Goal: Information Seeking & Learning: Learn about a topic

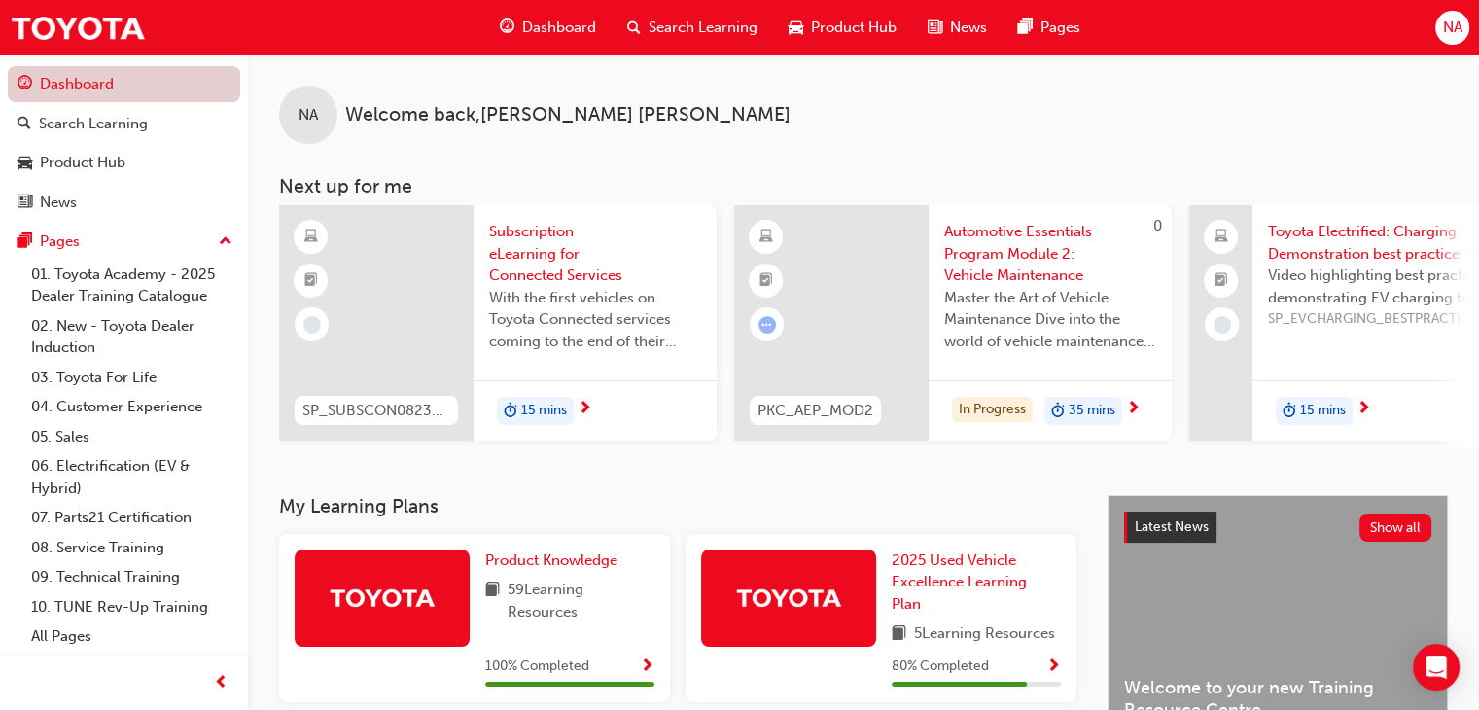
click at [68, 94] on link "Dashboard" at bounding box center [124, 84] width 232 height 36
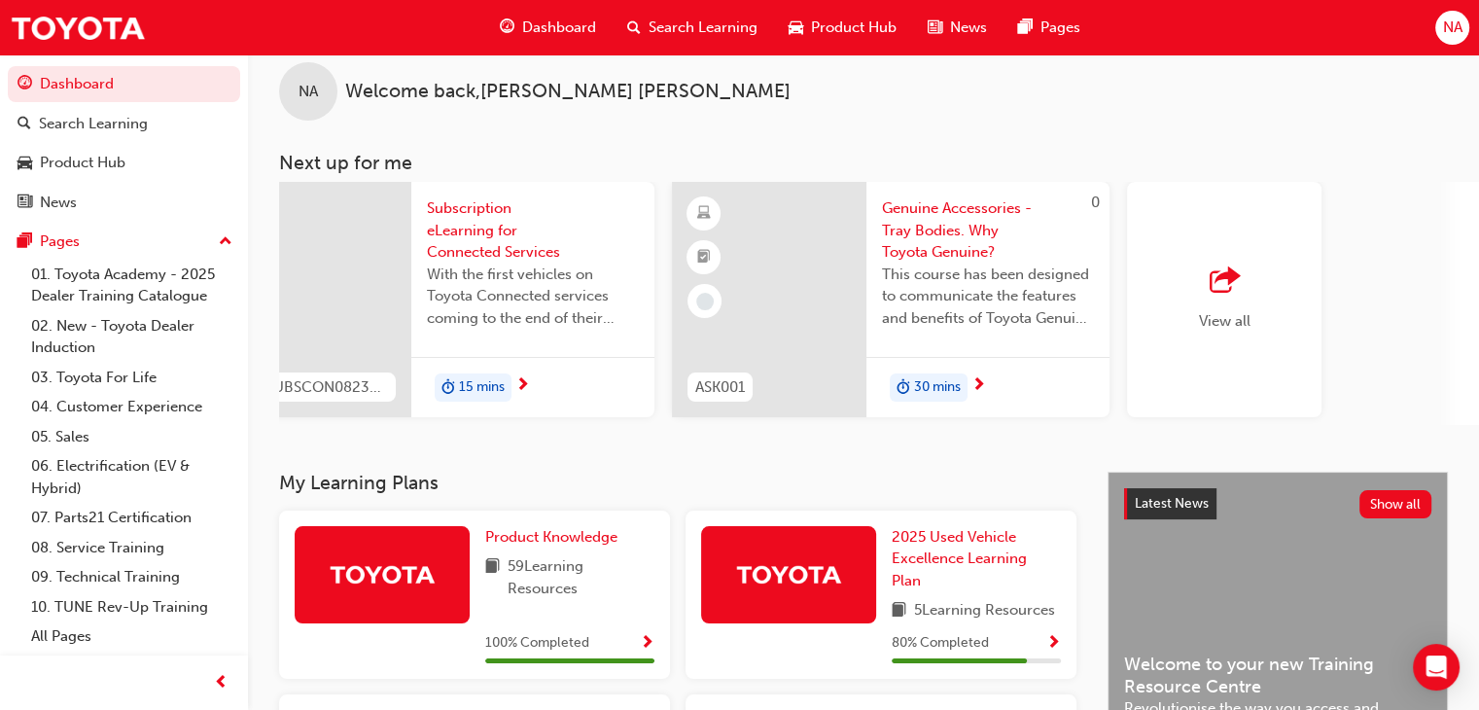
scroll to position [0, 1528]
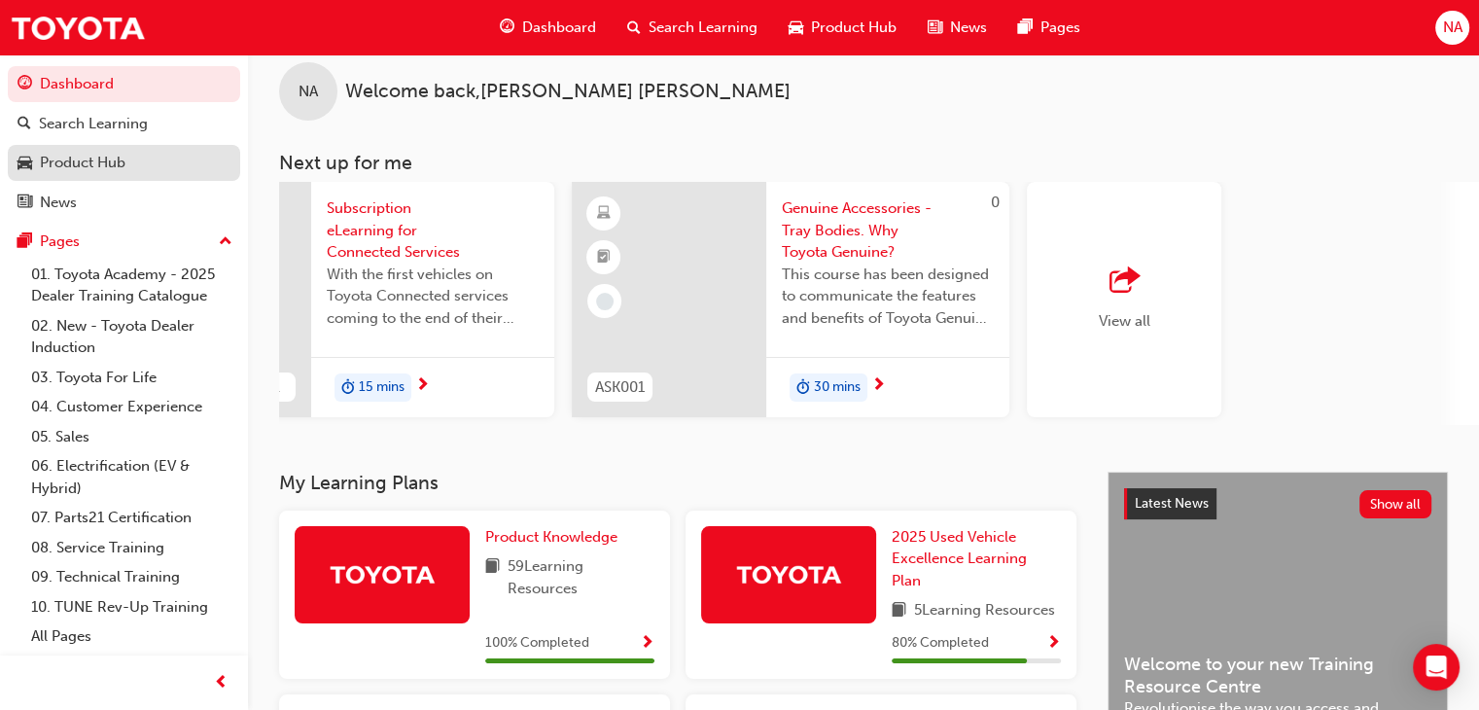
click at [119, 158] on div "Product Hub" at bounding box center [83, 163] width 86 height 22
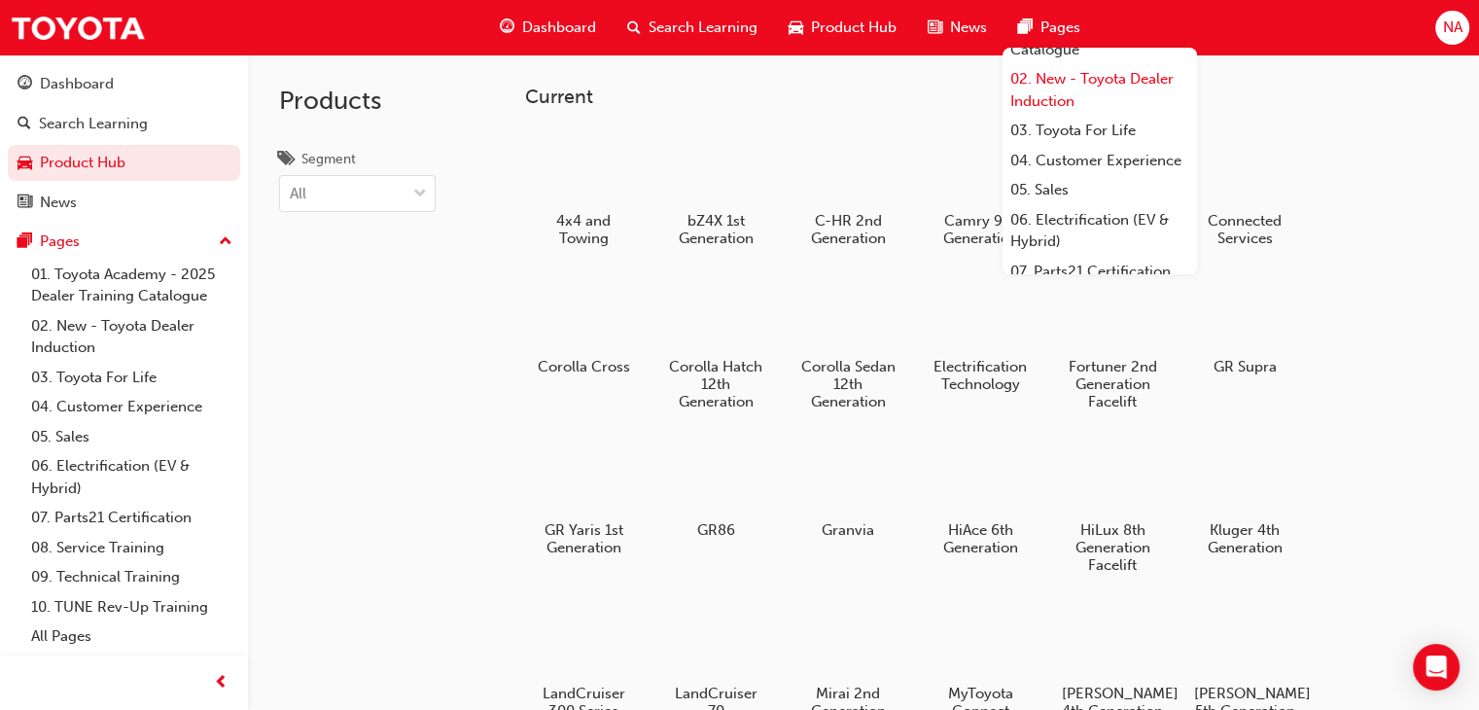
scroll to position [54, 0]
click at [1051, 166] on link "04. Customer Experience" at bounding box center [1100, 163] width 194 height 30
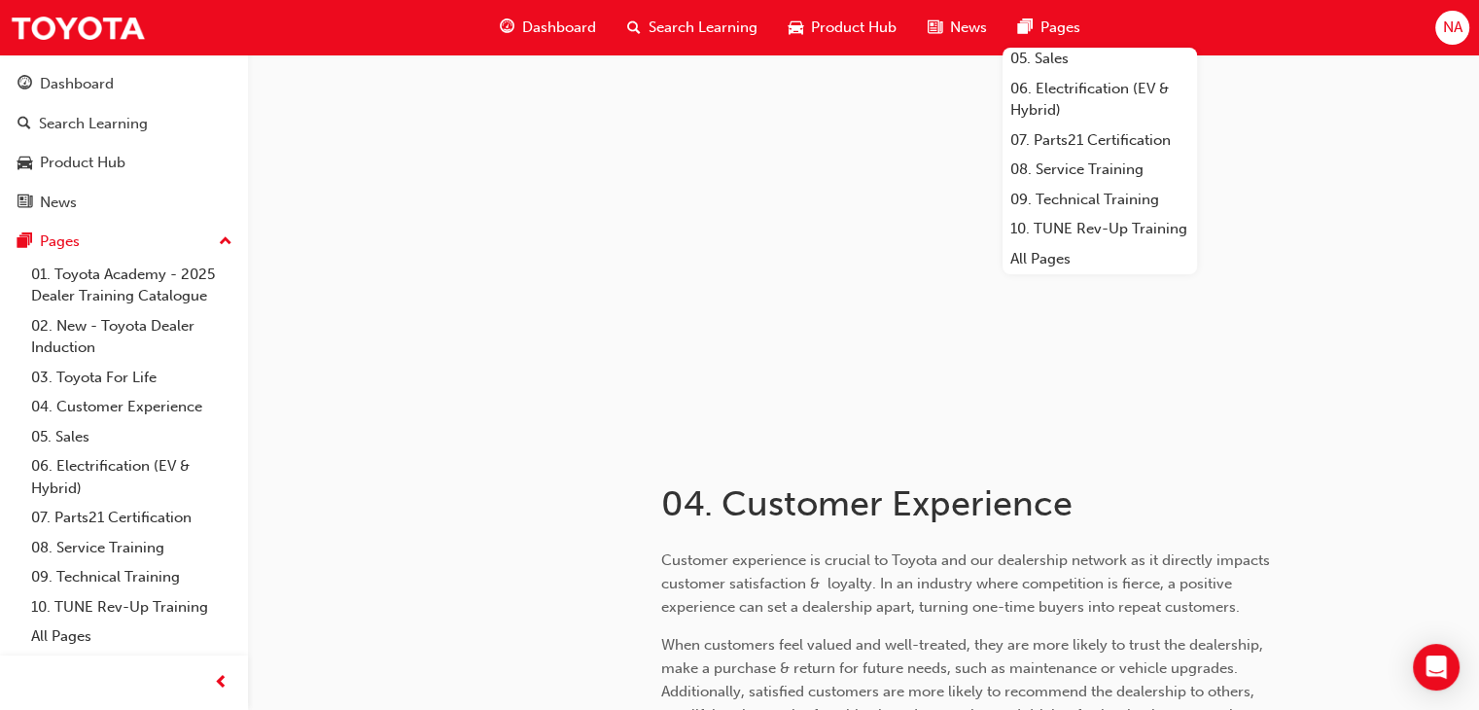
scroll to position [229, 0]
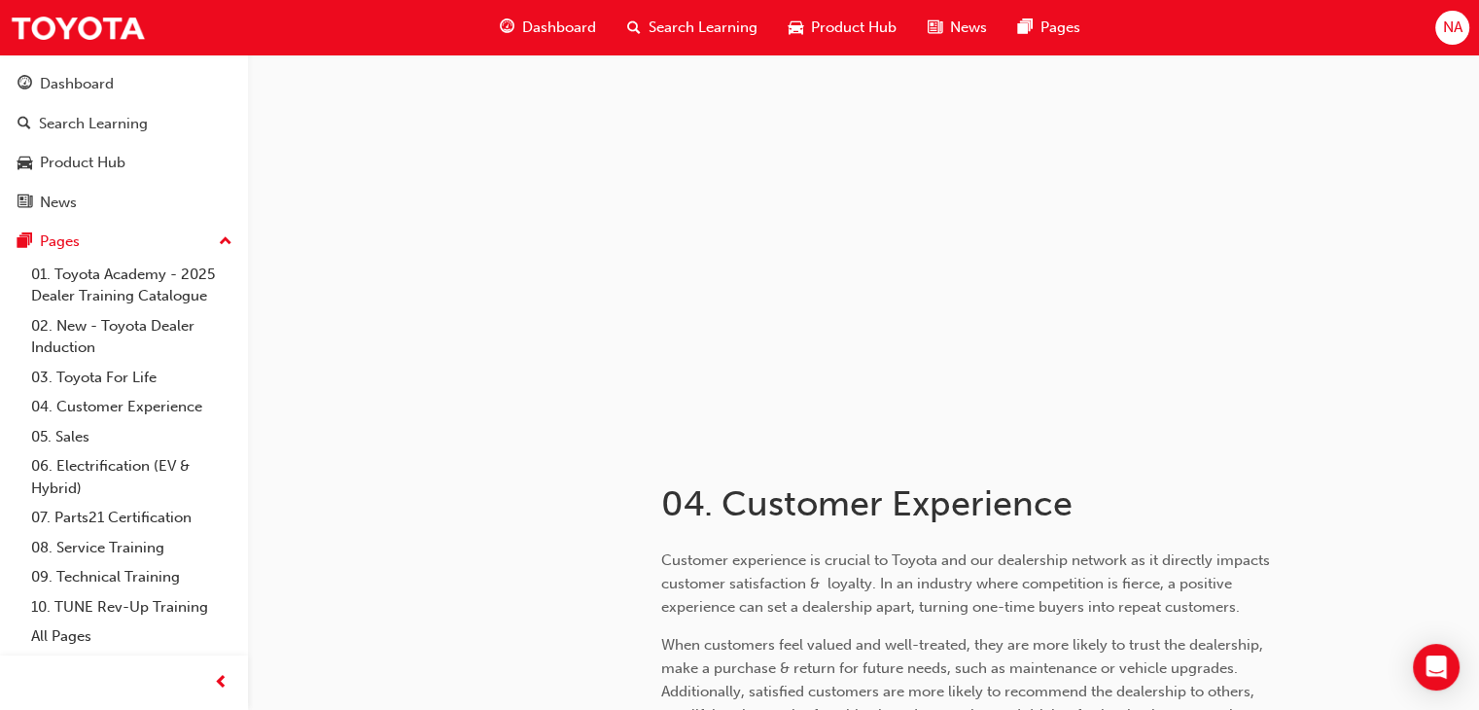
click at [706, 20] on span "Search Learning" at bounding box center [703, 28] width 109 height 22
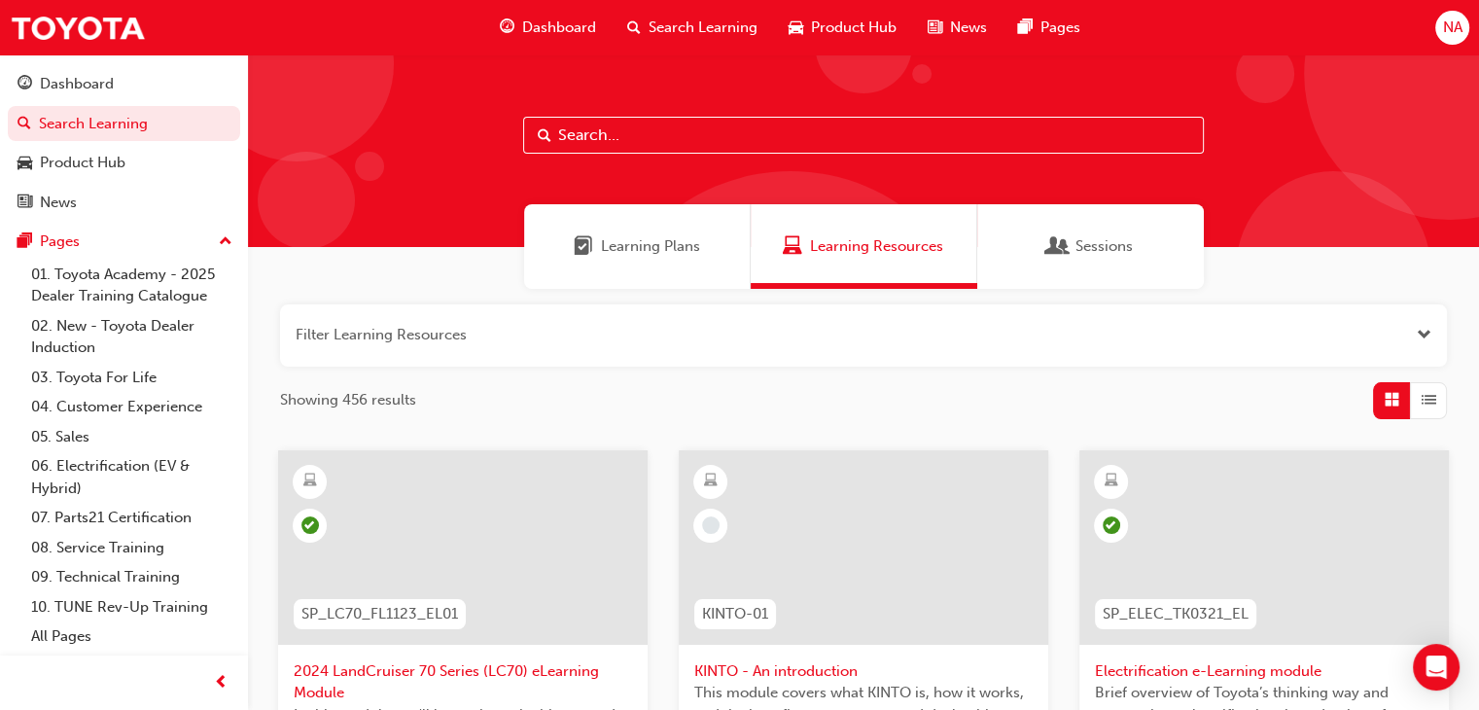
click at [586, 25] on span "Dashboard" at bounding box center [559, 28] width 74 height 22
